Goal: Task Accomplishment & Management: Complete application form

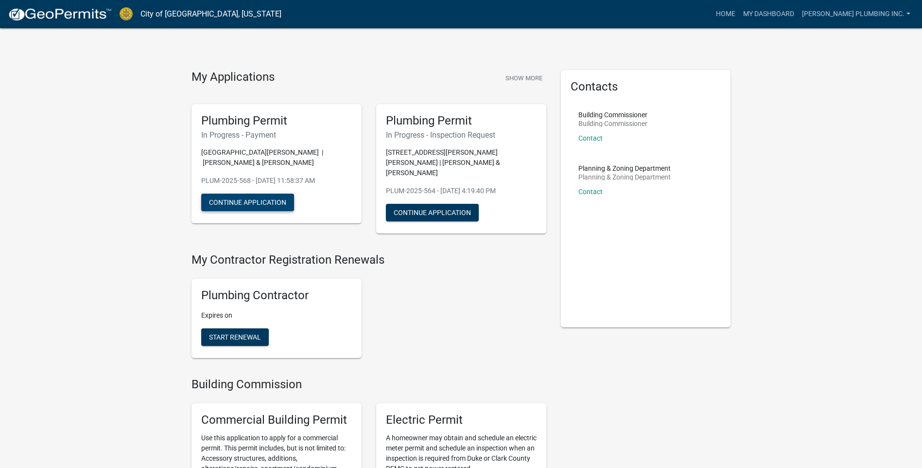
click at [252, 201] on button "Continue Application" at bounding box center [247, 202] width 93 height 18
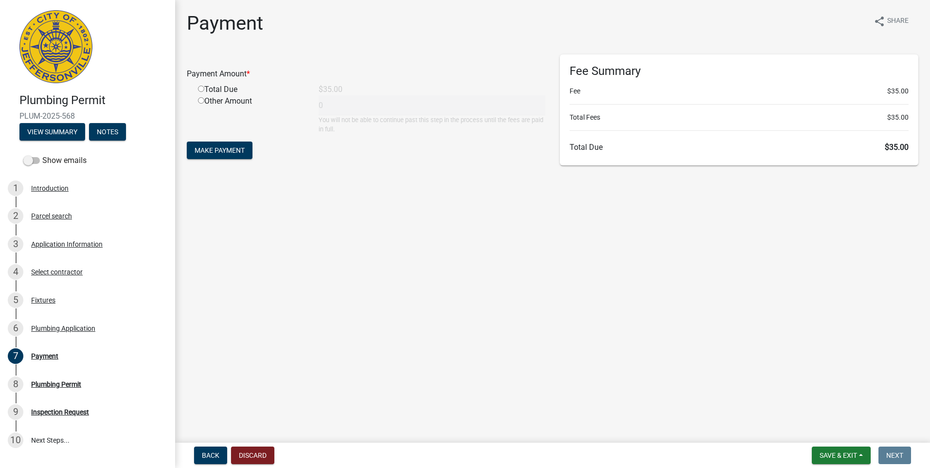
click at [201, 91] on input "radio" at bounding box center [201, 89] width 6 height 6
radio input "true"
type input "35"
click at [212, 151] on span "Make Payment" at bounding box center [219, 150] width 50 height 8
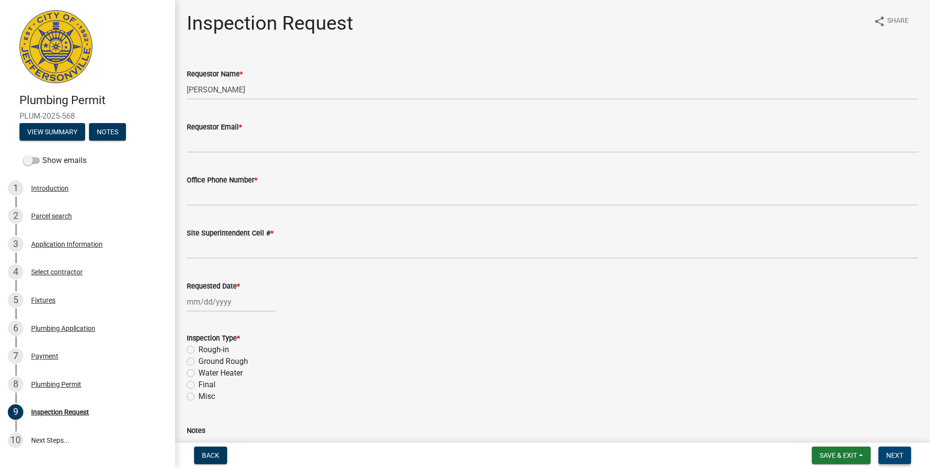
drag, startPoint x: 891, startPoint y: 458, endPoint x: 188, endPoint y: 393, distance: 706.5
click at [208, 393] on wm-app "Plumbing Permit PLUM-2025-568 View Summary Notes Show emails 1 Introduction 2 P…" at bounding box center [465, 234] width 930 height 468
click at [70, 385] on div "Plumbing Permit" at bounding box center [56, 384] width 50 height 7
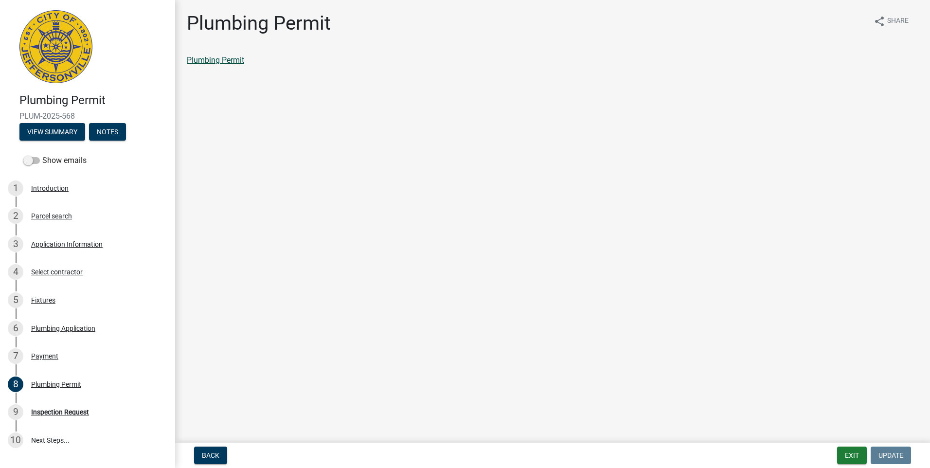
click at [207, 60] on link "Plumbing Permit" at bounding box center [215, 59] width 57 height 9
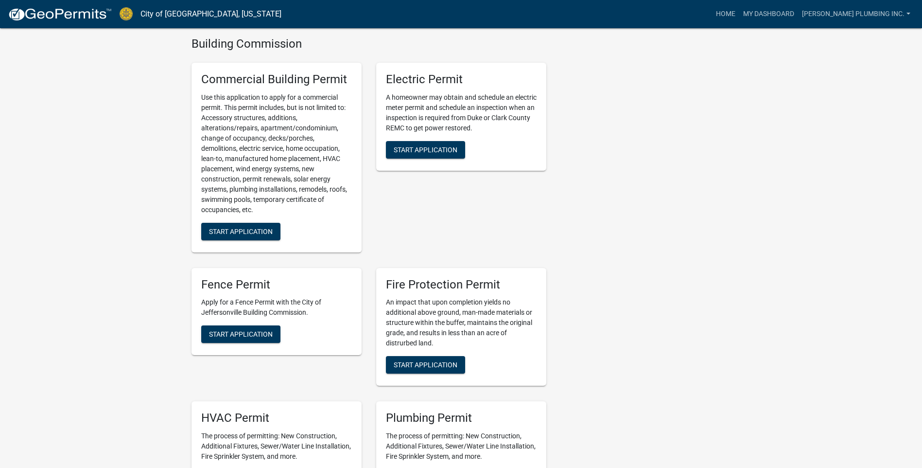
scroll to position [438, 0]
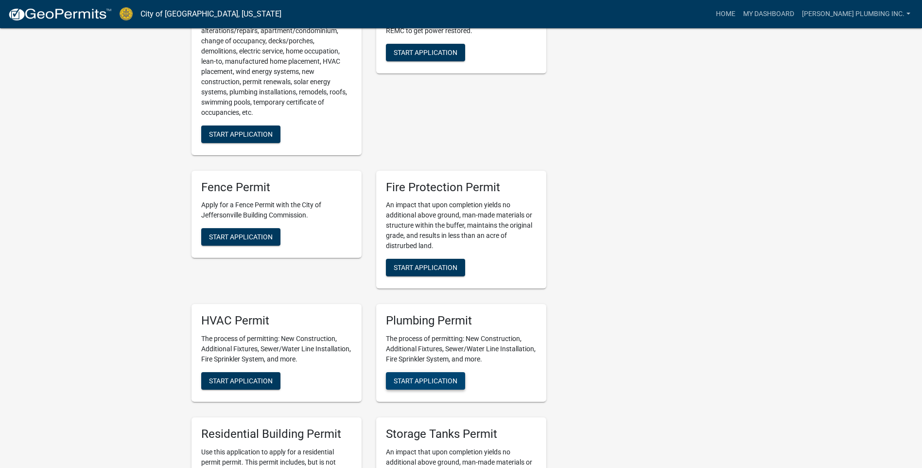
click at [426, 377] on span "Start Application" at bounding box center [426, 381] width 64 height 8
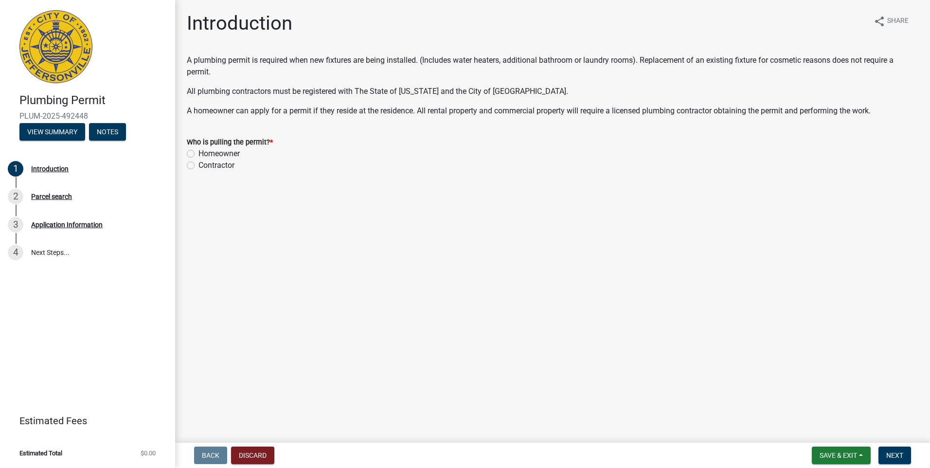
click at [198, 152] on label "Homeowner" at bounding box center [218, 154] width 41 height 12
click at [198, 152] on input "Homeowner" at bounding box center [201, 151] width 6 height 6
radio input "true"
drag, startPoint x: 191, startPoint y: 165, endPoint x: 215, endPoint y: 174, distance: 26.0
click at [198, 167] on label "Contractor" at bounding box center [216, 165] width 36 height 12
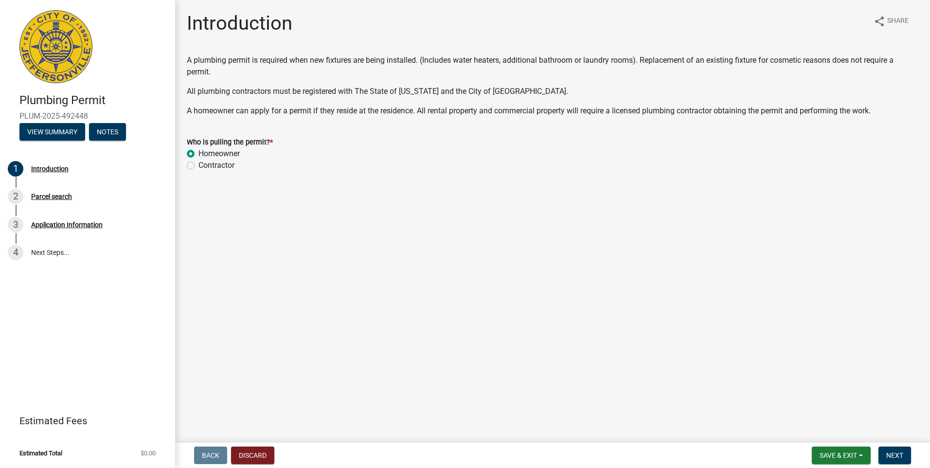
click at [198, 166] on input "Contractor" at bounding box center [201, 162] width 6 height 6
radio input "true"
click at [896, 450] on button "Next" at bounding box center [894, 455] width 33 height 18
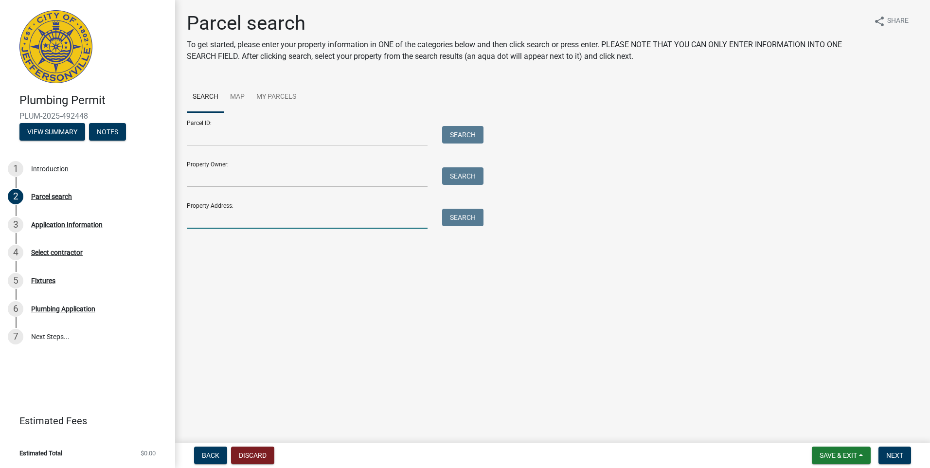
click at [193, 217] on input "Property Address:" at bounding box center [307, 219] width 241 height 20
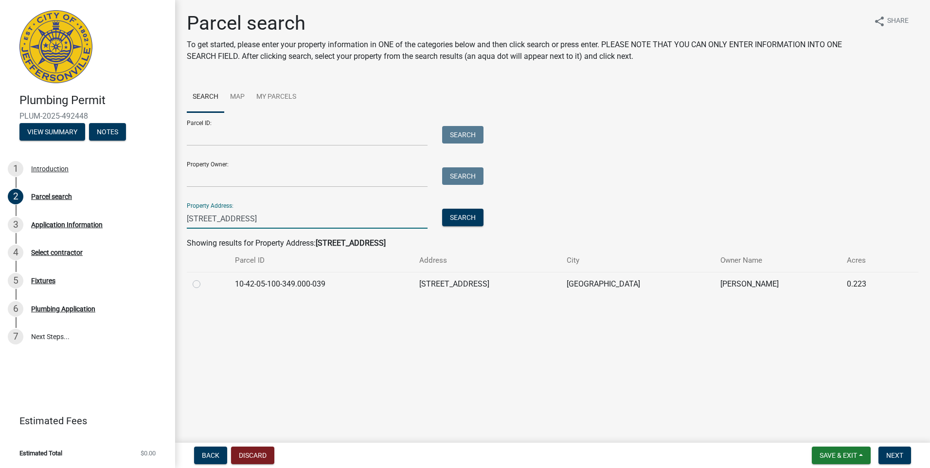
type input "5617 RAINTREE RIDGE"
drag, startPoint x: 198, startPoint y: 283, endPoint x: 502, endPoint y: 323, distance: 306.5
click at [201, 285] on div at bounding box center [208, 284] width 31 height 12
drag, startPoint x: 193, startPoint y: 281, endPoint x: 365, endPoint y: 336, distance: 179.7
click at [204, 278] on label at bounding box center [204, 278] width 0 height 0
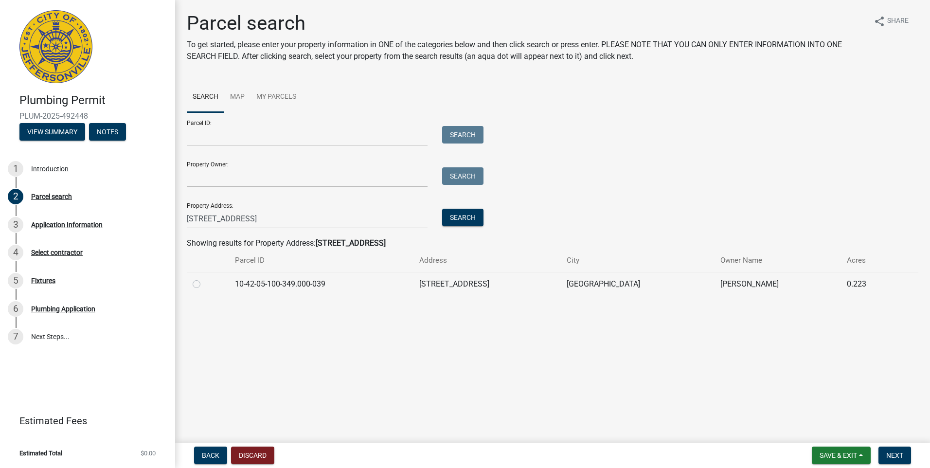
click at [204, 283] on input "radio" at bounding box center [207, 281] width 6 height 6
radio input "true"
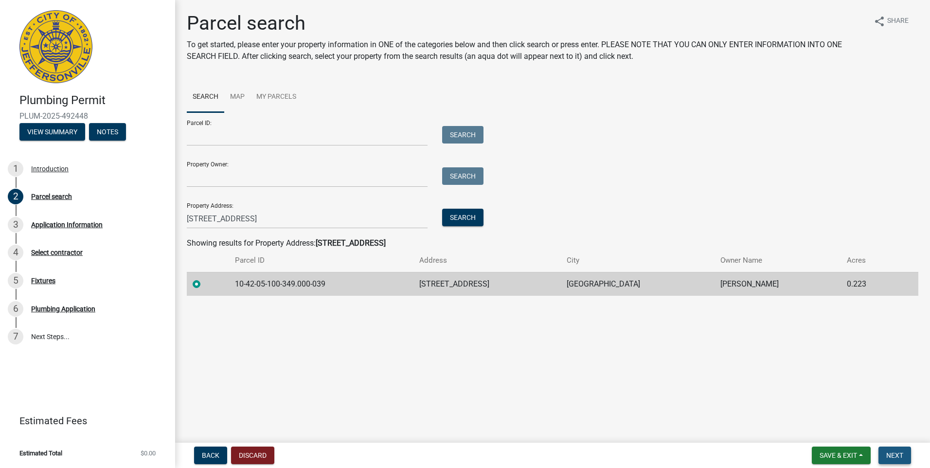
click at [893, 455] on span "Next" at bounding box center [894, 455] width 17 height 8
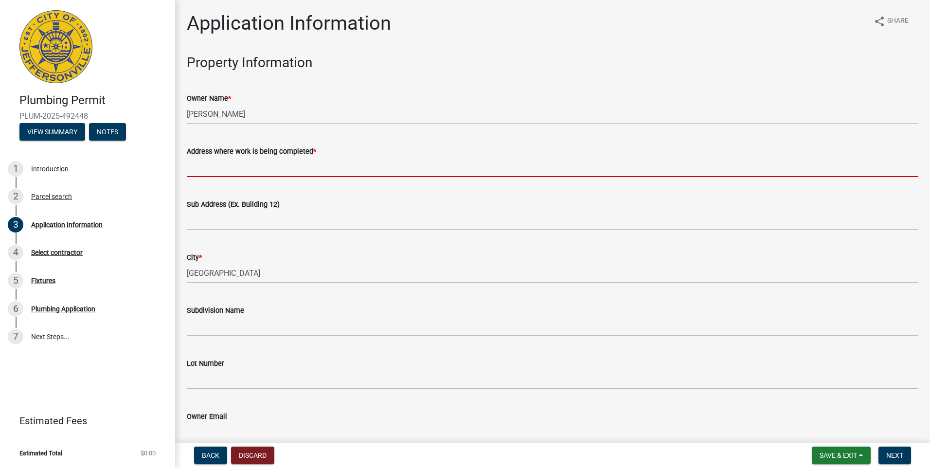
click at [205, 169] on input "Address where work is being completed *" at bounding box center [552, 167] width 731 height 20
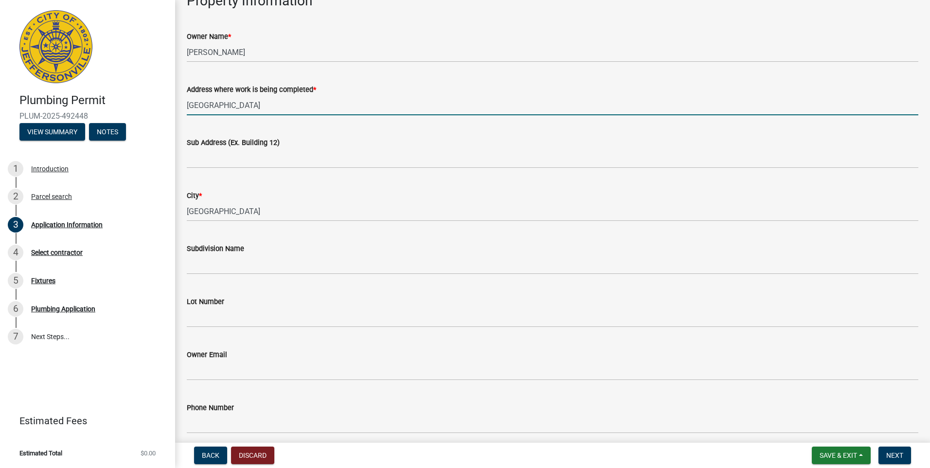
scroll to position [260, 0]
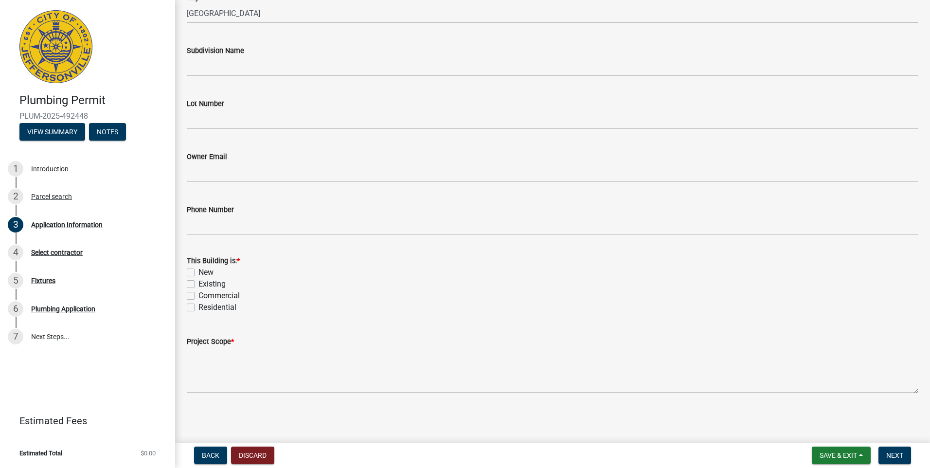
type input "5617 RAIN TREE RIDGE"
drag, startPoint x: 187, startPoint y: 284, endPoint x: 192, endPoint y: 294, distance: 10.9
click at [198, 284] on label "Existing" at bounding box center [211, 284] width 27 height 12
click at [198, 284] on input "Existing" at bounding box center [201, 281] width 6 height 6
checkbox input "true"
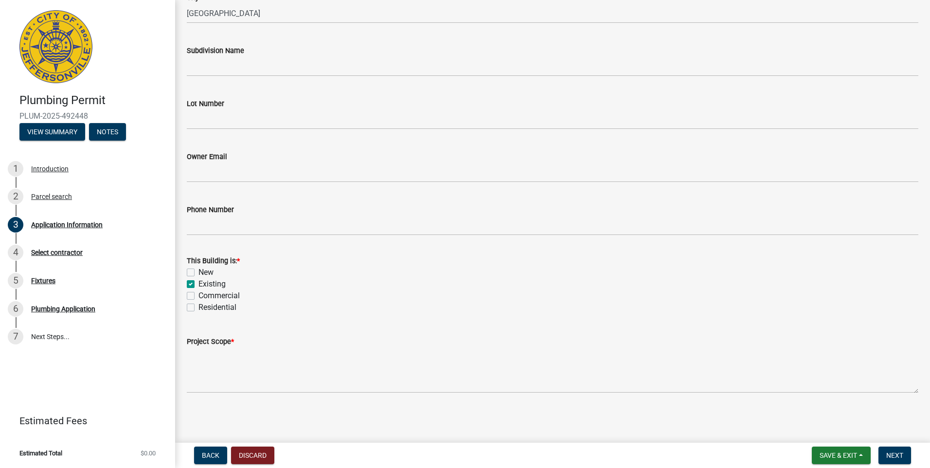
checkbox input "false"
checkbox input "true"
checkbox input "false"
click at [198, 309] on label "Residential" at bounding box center [217, 307] width 38 height 12
click at [198, 308] on input "Residential" at bounding box center [201, 304] width 6 height 6
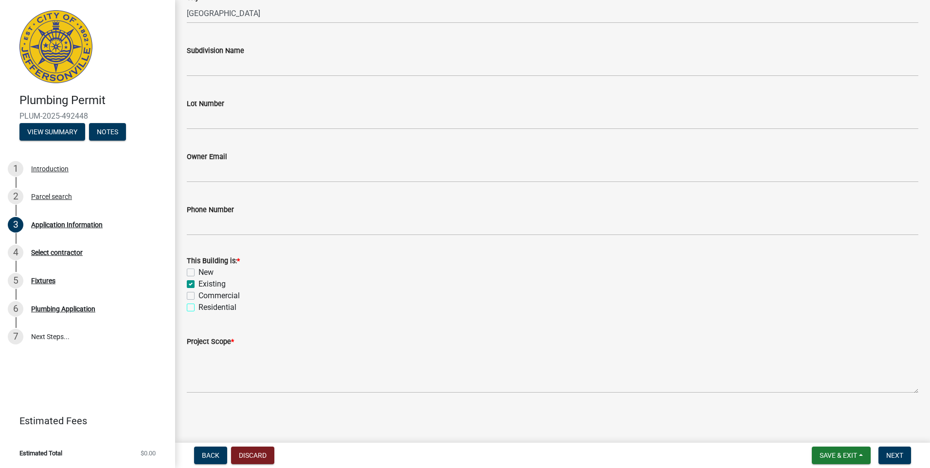
checkbox input "true"
checkbox input "false"
checkbox input "true"
checkbox input "false"
checkbox input "true"
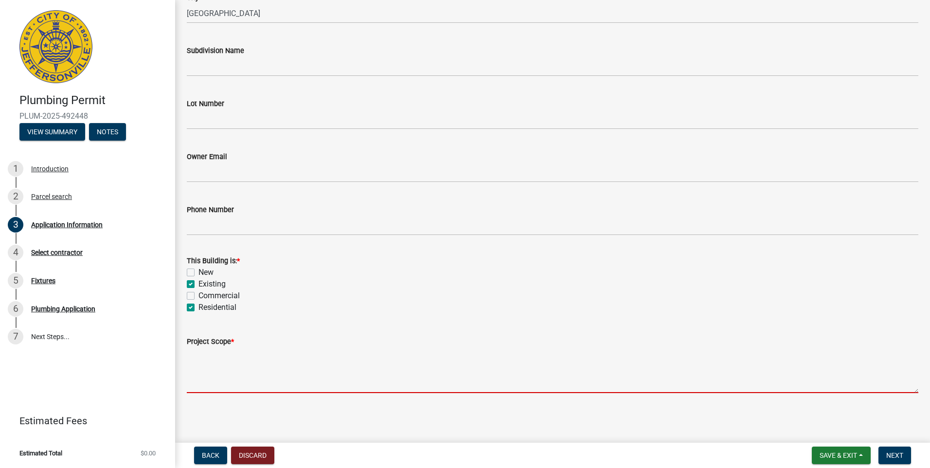
click at [223, 387] on textarea "Project Scope *" at bounding box center [552, 370] width 731 height 46
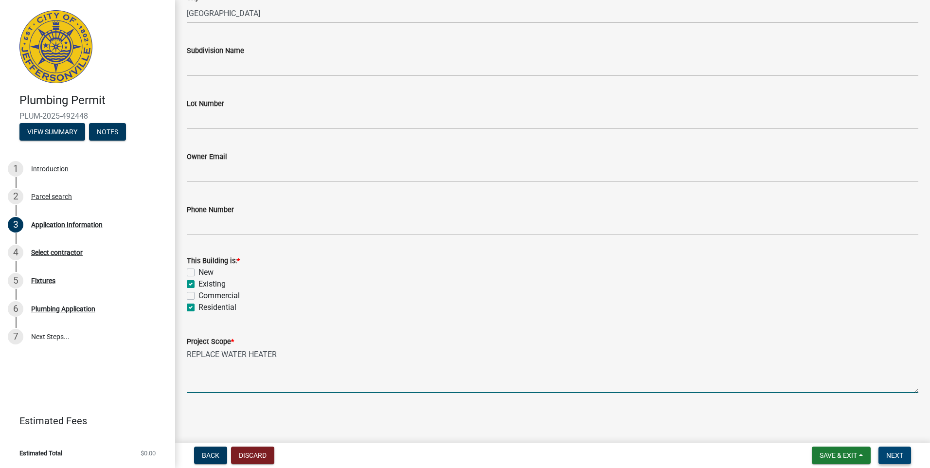
type textarea "REPLACE WATER HEATER"
click at [893, 450] on button "Next" at bounding box center [894, 455] width 33 height 18
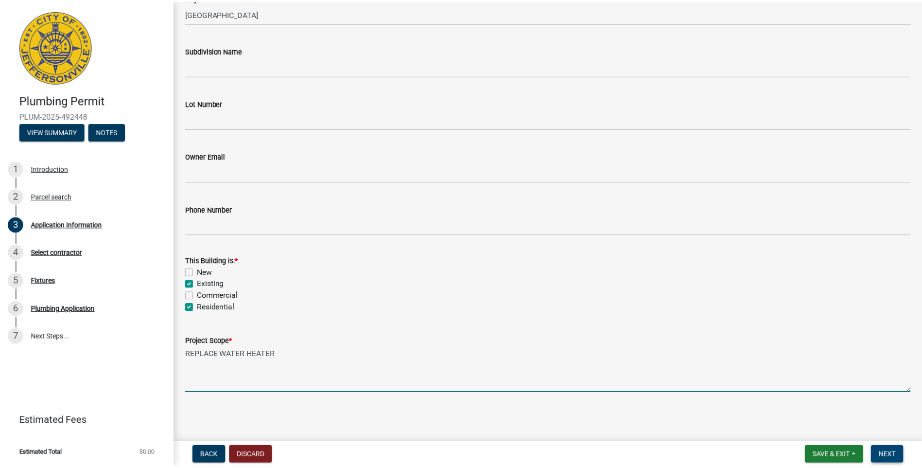
scroll to position [0, 0]
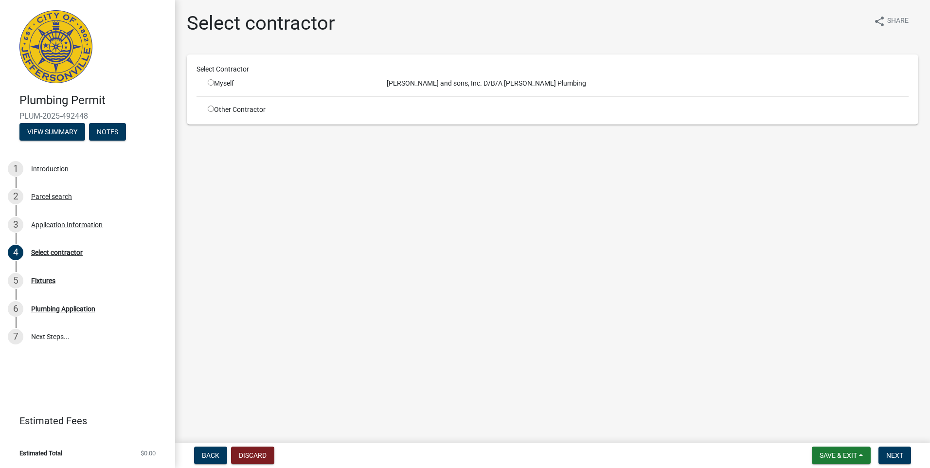
drag, startPoint x: 211, startPoint y: 82, endPoint x: 385, endPoint y: 131, distance: 181.3
click at [214, 83] on div "Myself" at bounding box center [290, 83] width 164 height 10
drag, startPoint x: 212, startPoint y: 82, endPoint x: 223, endPoint y: 88, distance: 12.2
click at [212, 83] on input "radio" at bounding box center [211, 82] width 6 height 6
radio input "true"
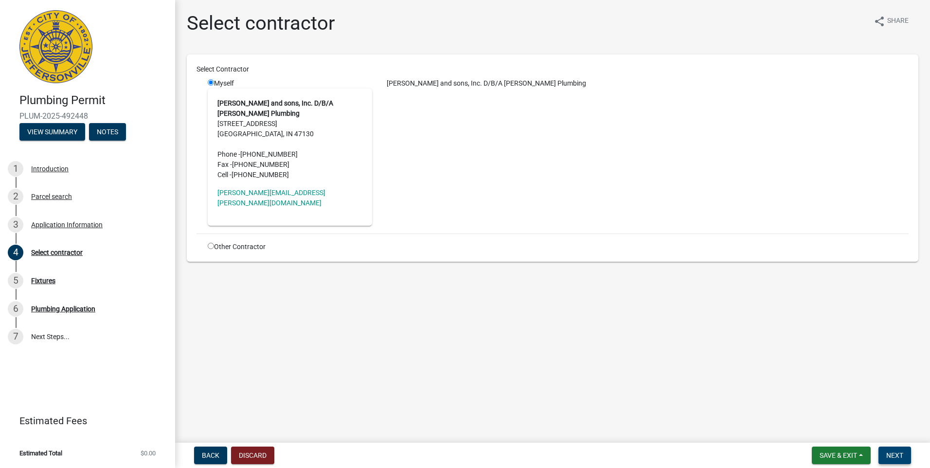
click at [901, 459] on button "Next" at bounding box center [894, 455] width 33 height 18
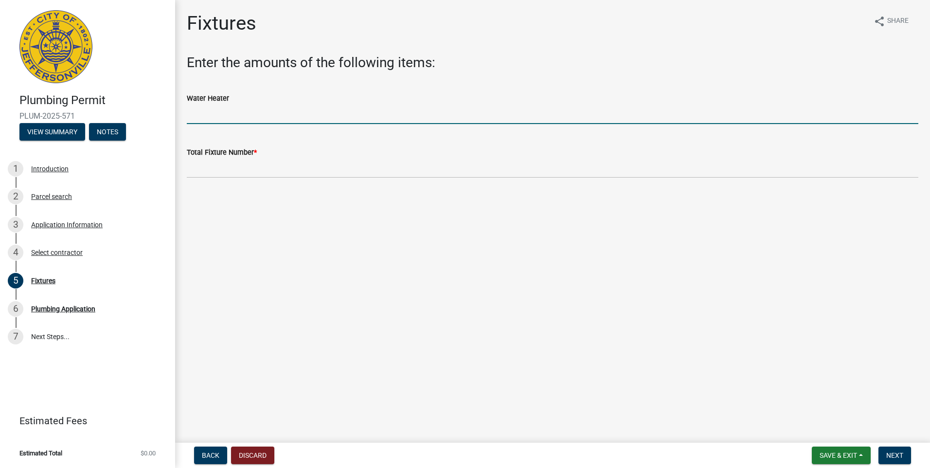
click at [192, 117] on input "text" at bounding box center [552, 114] width 731 height 20
type input "1"
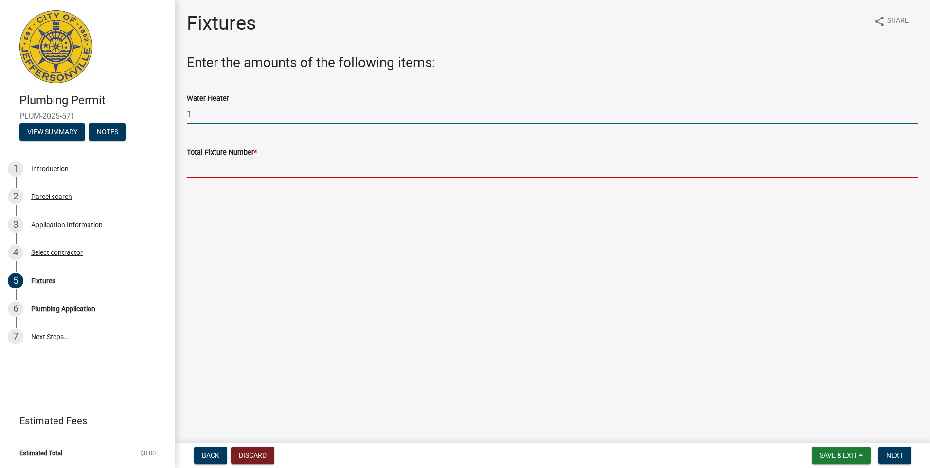
type input "1"
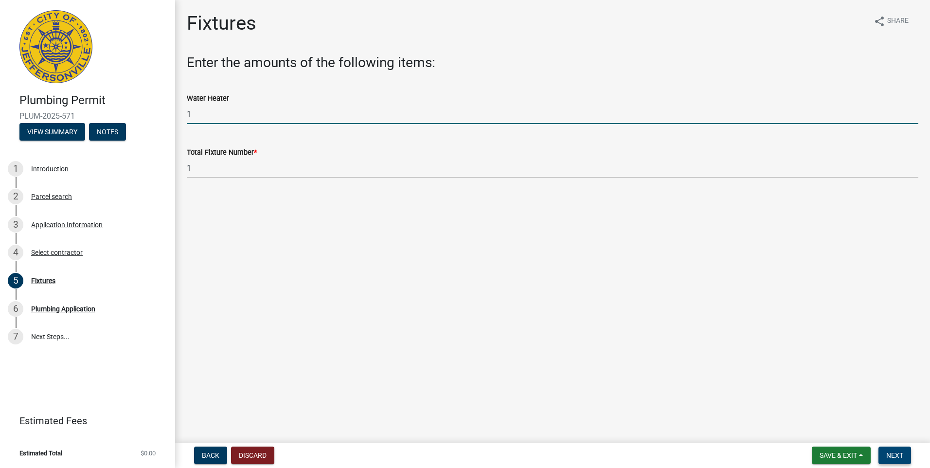
click at [887, 459] on span "Next" at bounding box center [894, 455] width 17 height 8
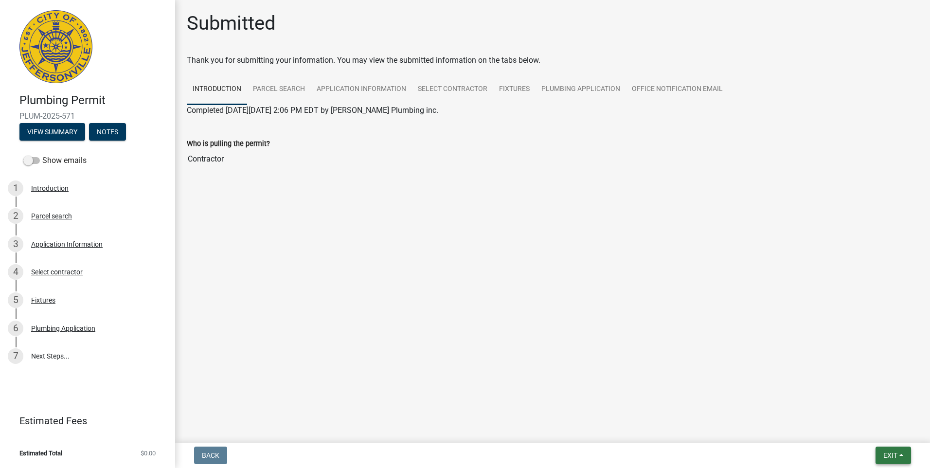
click at [889, 451] on span "Exit" at bounding box center [890, 455] width 14 height 8
click at [842, 426] on button "Save & Exit" at bounding box center [872, 429] width 78 height 23
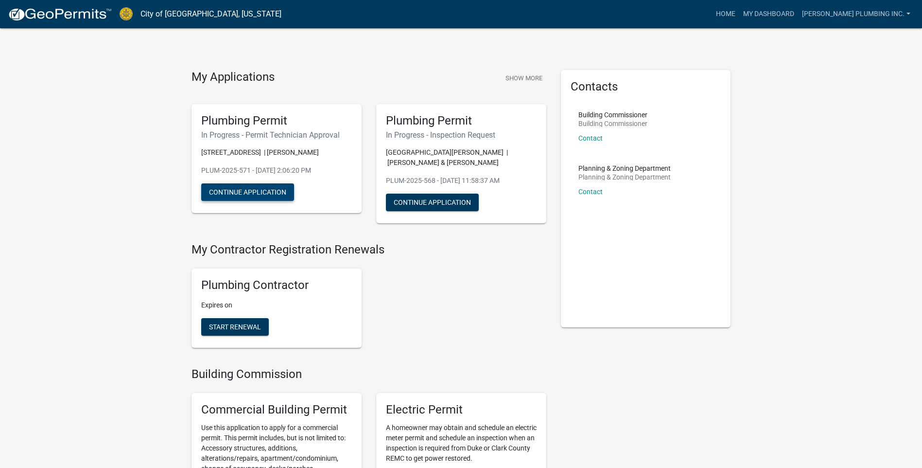
click at [265, 191] on button "Continue Application" at bounding box center [247, 192] width 93 height 18
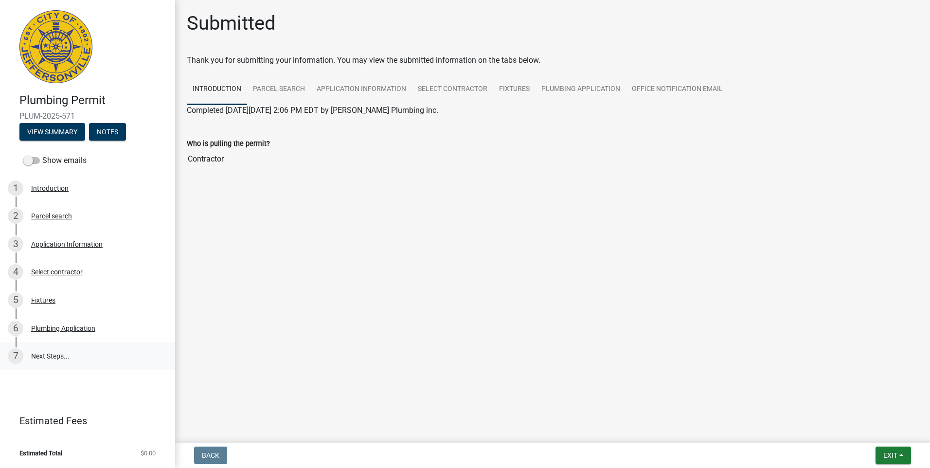
click at [53, 357] on link "7 Next Steps..." at bounding box center [87, 356] width 175 height 28
click at [894, 457] on span "Exit" at bounding box center [890, 455] width 14 height 8
click at [877, 434] on button "Save & Exit" at bounding box center [872, 429] width 78 height 23
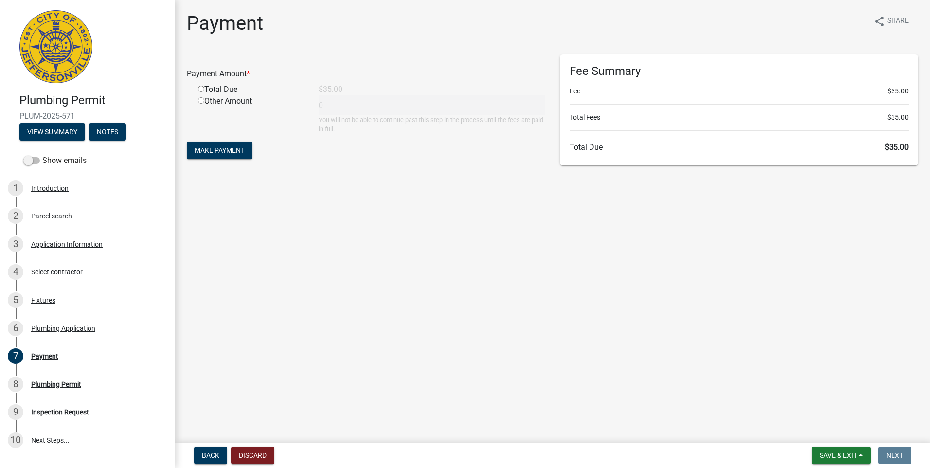
drag, startPoint x: 201, startPoint y: 88, endPoint x: 207, endPoint y: 102, distance: 14.6
click at [201, 89] on input "radio" at bounding box center [201, 89] width 6 height 6
radio input "true"
type input "35"
click at [229, 153] on span "Make Payment" at bounding box center [219, 150] width 50 height 8
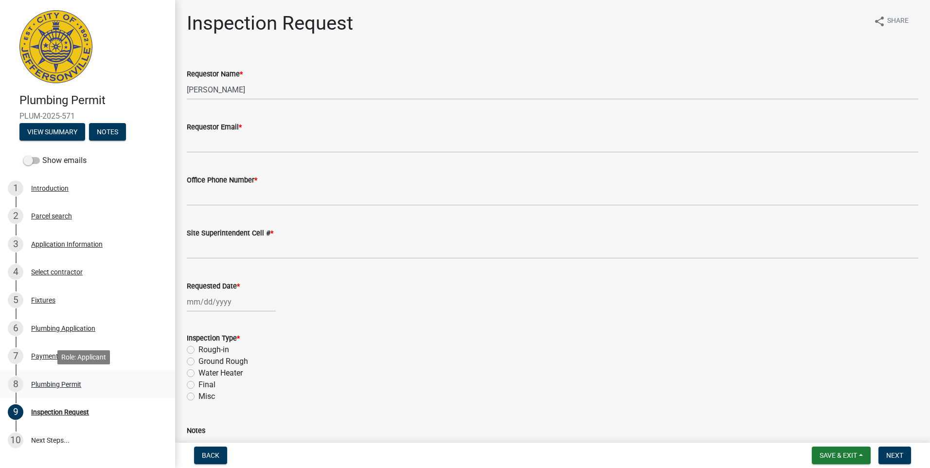
click at [39, 388] on div "8 Plumbing Permit" at bounding box center [84, 384] width 152 height 16
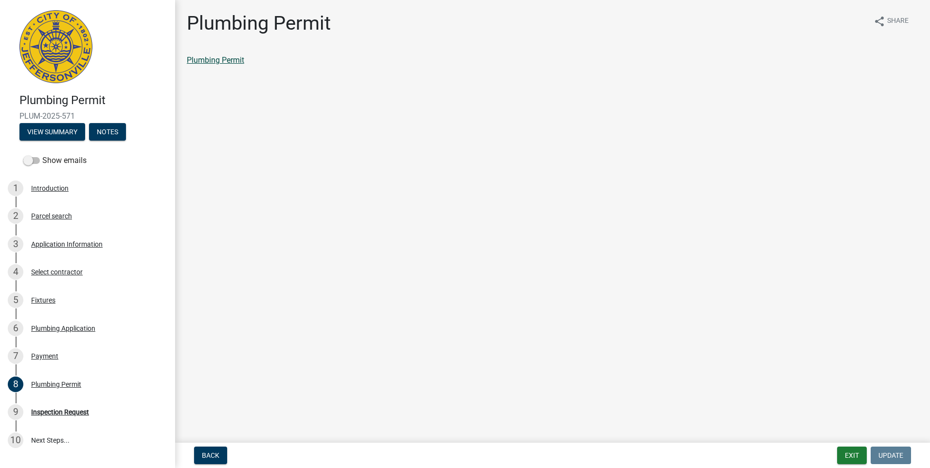
click at [199, 60] on link "Plumbing Permit" at bounding box center [215, 59] width 57 height 9
